Goal: Complete application form

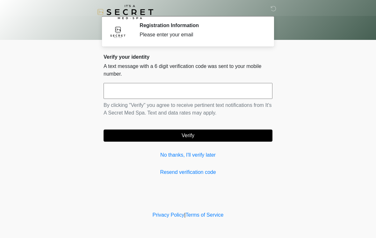
click at [158, 90] on input "text" at bounding box center [188, 91] width 169 height 16
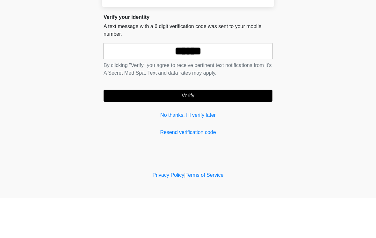
type input "******"
click at [199, 129] on button "Verify" at bounding box center [188, 135] width 169 height 12
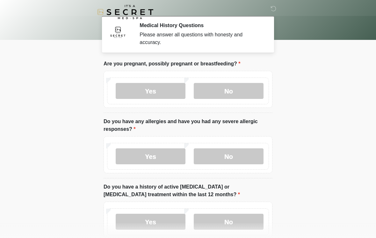
click at [239, 93] on label "No" at bounding box center [229, 91] width 70 height 16
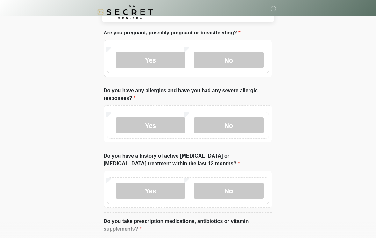
scroll to position [33, 0]
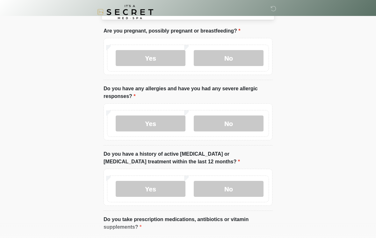
click at [237, 126] on label "No" at bounding box center [229, 123] width 70 height 16
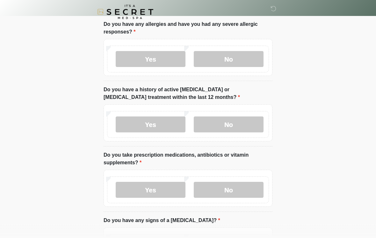
scroll to position [97, 0]
click at [242, 118] on label "No" at bounding box center [229, 124] width 70 height 16
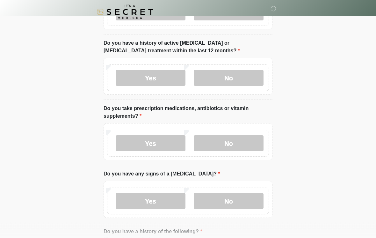
scroll to position [144, 0]
click at [246, 141] on label "No" at bounding box center [229, 143] width 70 height 16
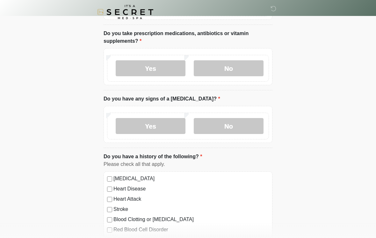
scroll to position [219, 0]
click at [236, 124] on label "No" at bounding box center [229, 126] width 70 height 16
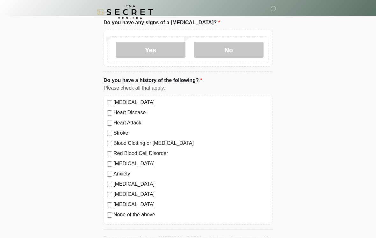
scroll to position [295, 0]
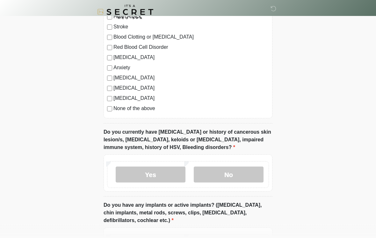
click at [239, 171] on label "No" at bounding box center [229, 175] width 70 height 16
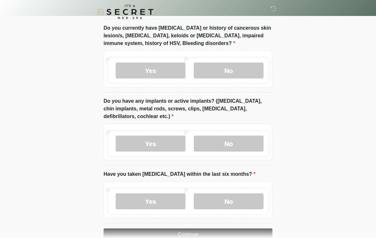
scroll to position [520, 0]
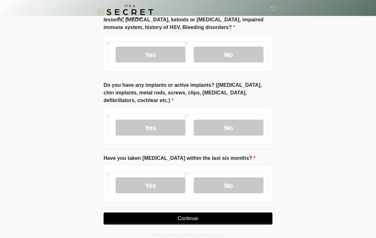
click at [244, 123] on label "No" at bounding box center [229, 127] width 70 height 16
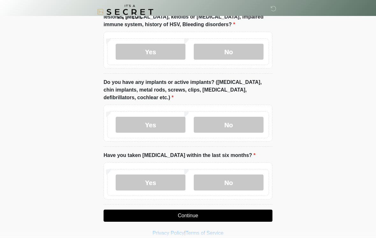
scroll to position [530, 0]
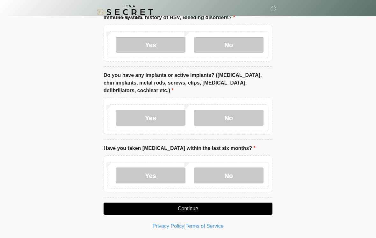
click at [163, 114] on label "Yes" at bounding box center [151, 118] width 70 height 16
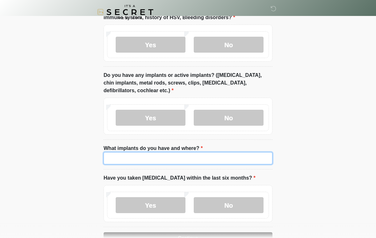
click at [140, 157] on input "What implants do you have and where?" at bounding box center [188, 158] width 169 height 12
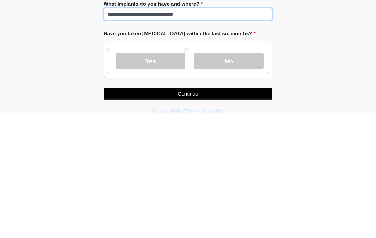
scroll to position [550, 0]
type input "**********"
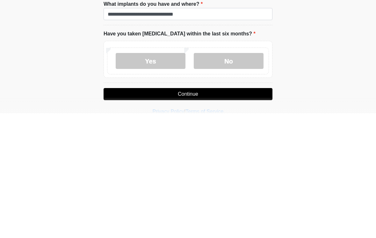
click at [248, 177] on label "No" at bounding box center [229, 185] width 70 height 16
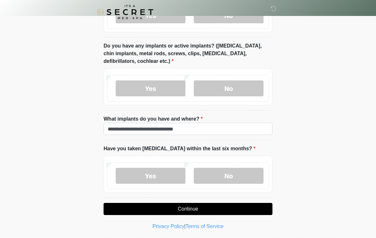
click at [204, 206] on button "Continue" at bounding box center [188, 209] width 169 height 12
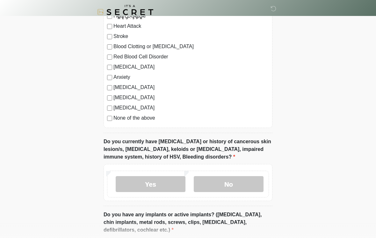
scroll to position [392, 0]
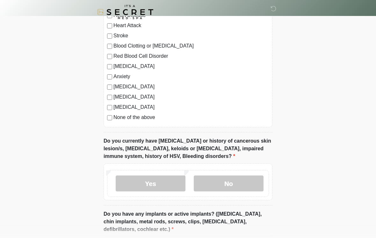
click at [237, 183] on label "No" at bounding box center [229, 183] width 70 height 16
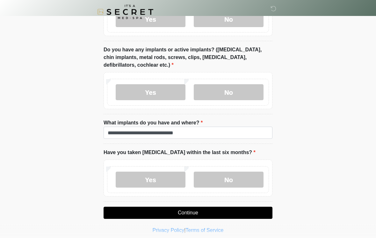
scroll to position [560, 0]
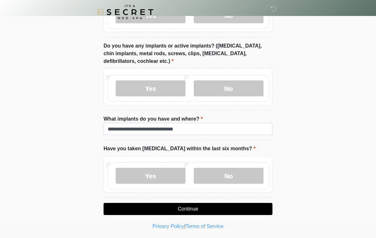
click at [201, 209] on button "Continue" at bounding box center [188, 209] width 169 height 12
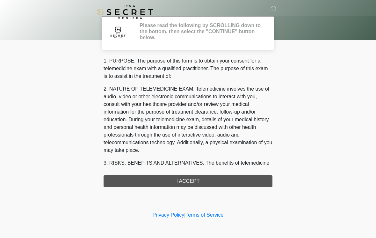
scroll to position [0, 0]
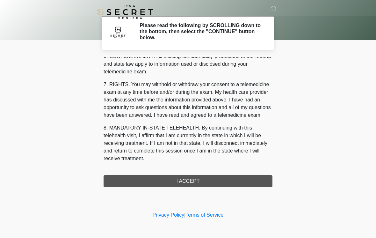
click at [195, 181] on div "1. PURPOSE. The purpose of this form is to obtain your consent for a telemedici…" at bounding box center [188, 122] width 169 height 130
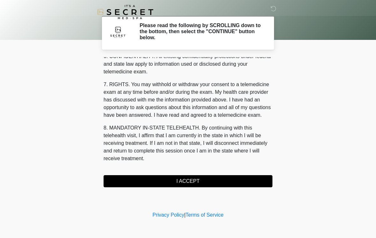
click at [196, 183] on button "I ACCEPT" at bounding box center [188, 181] width 169 height 12
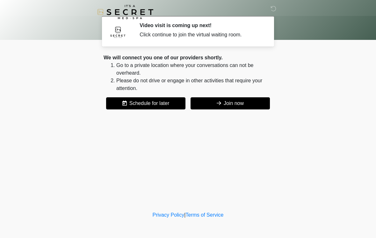
click at [243, 102] on button "Join now" at bounding box center [229, 103] width 79 height 12
